Goal: Task Accomplishment & Management: Manage account settings

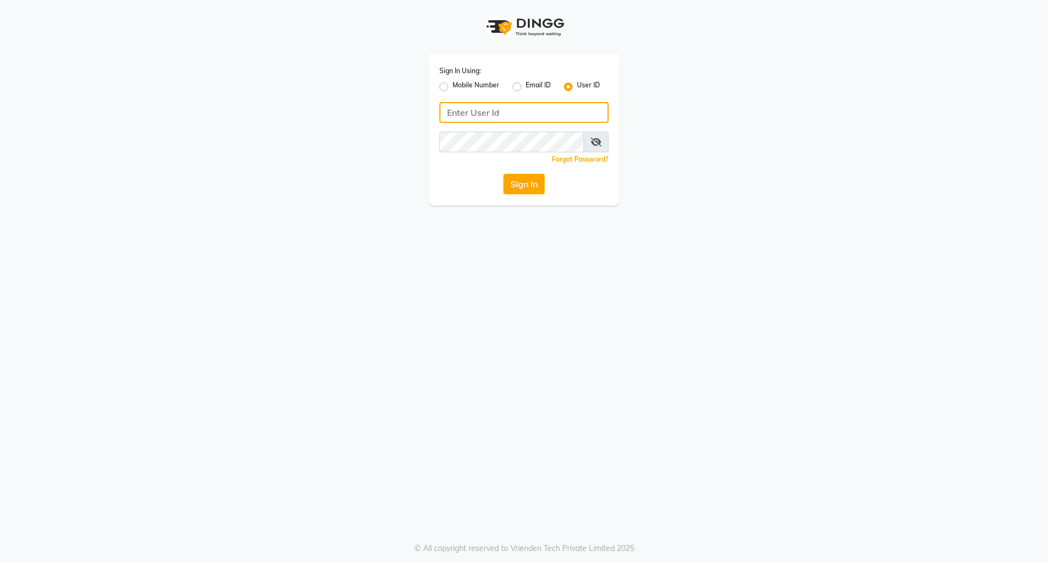
click at [528, 104] on input "Username" at bounding box center [523, 112] width 169 height 21
type input "dyeverse"
click at [599, 149] on span at bounding box center [595, 142] width 25 height 21
click at [597, 140] on icon at bounding box center [595, 142] width 11 height 9
click at [597, 140] on icon at bounding box center [597, 142] width 10 height 9
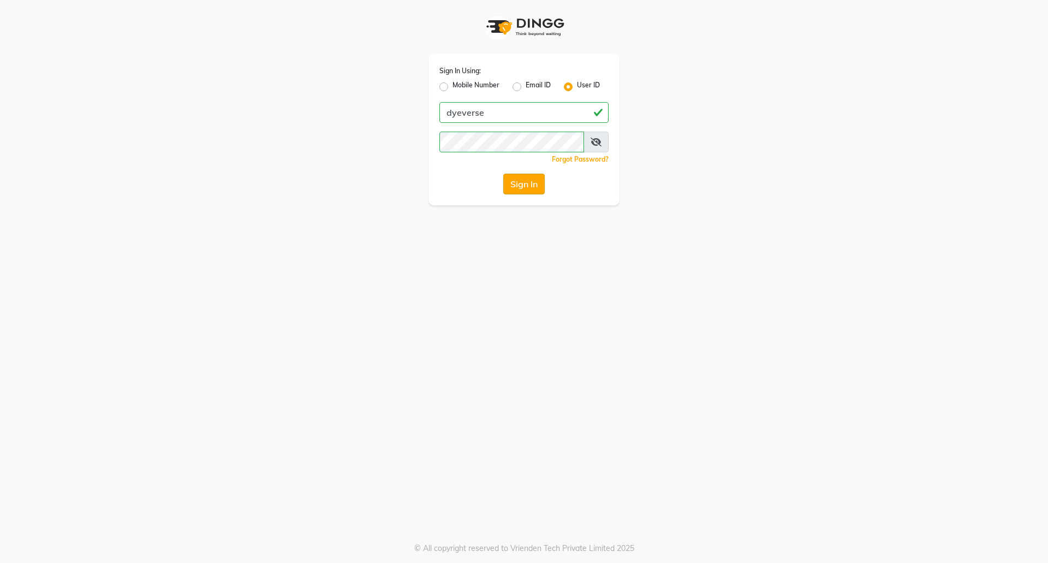
click at [534, 189] on button "Sign In" at bounding box center [523, 184] width 41 height 21
